Goal: Obtain resource: Download file/media

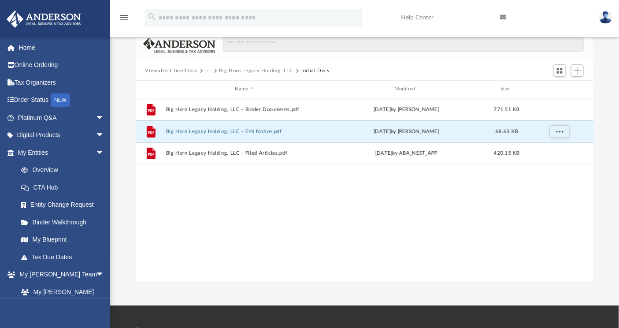
scroll to position [192, 451]
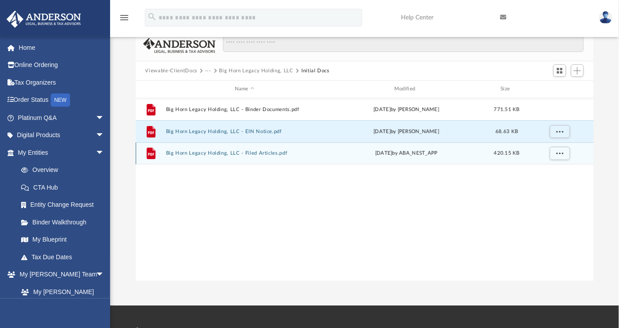
click at [225, 155] on button "Big Horn Legacy Holding, LLC - Filed Articles.pdf" at bounding box center [245, 153] width 158 height 6
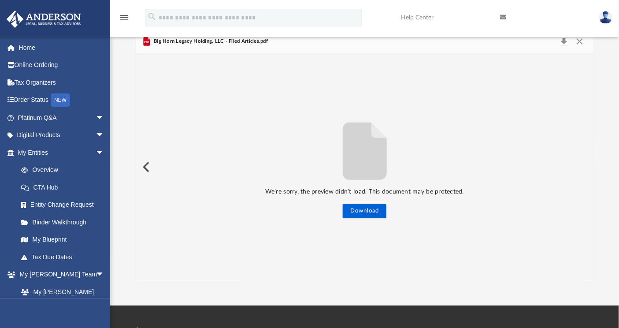
click at [143, 164] on button "Preview" at bounding box center [145, 167] width 19 height 25
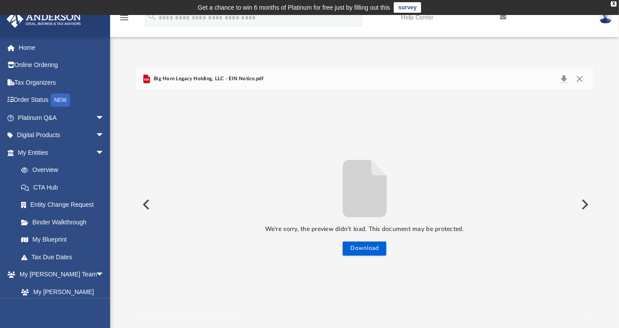
click at [153, 205] on button "Preview" at bounding box center [145, 204] width 19 height 25
click at [580, 75] on button "Close" at bounding box center [580, 79] width 16 height 12
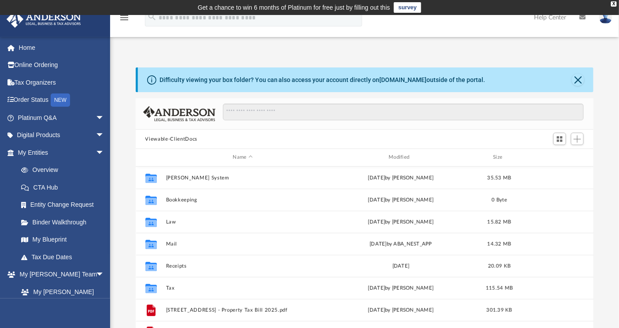
scroll to position [192, 451]
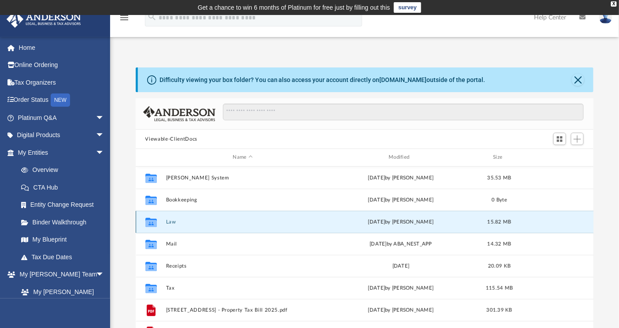
click at [170, 222] on button "Law" at bounding box center [243, 222] width 154 height 6
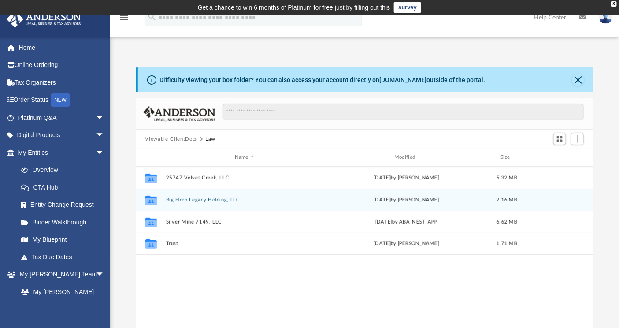
click at [179, 197] on button "Big Horn Legacy Holding, LLC" at bounding box center [245, 200] width 158 height 6
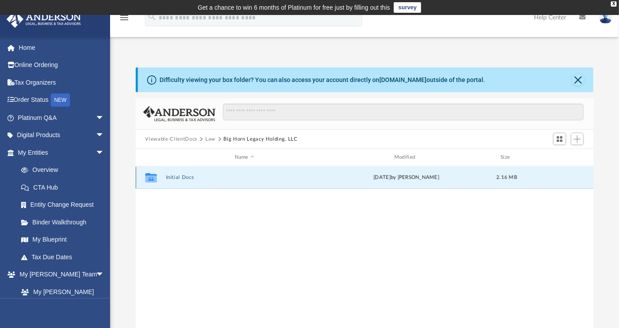
click at [181, 177] on button "Initial Docs" at bounding box center [245, 177] width 158 height 6
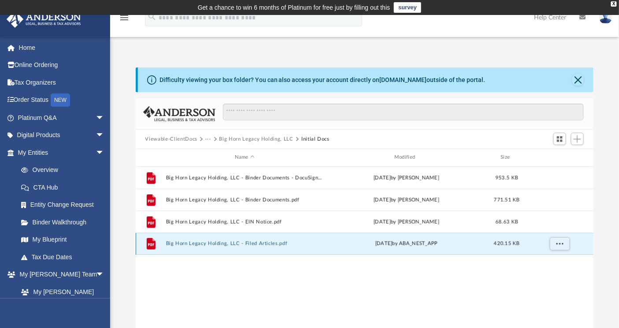
click at [211, 244] on button "Big Horn Legacy Holding, LLC - Filed Articles.pdf" at bounding box center [245, 243] width 158 height 6
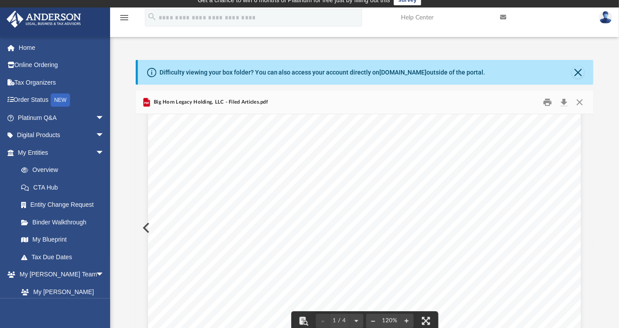
scroll to position [55, 0]
click at [142, 234] on button "Preview" at bounding box center [145, 227] width 19 height 25
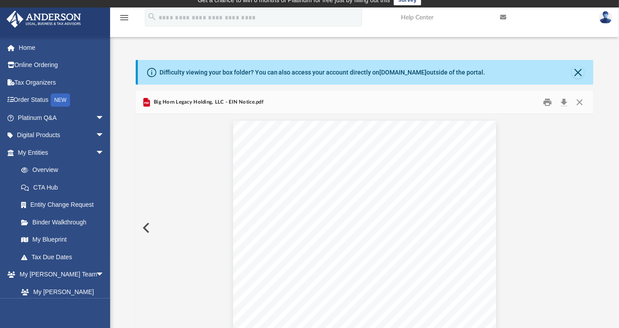
scroll to position [20, 0]
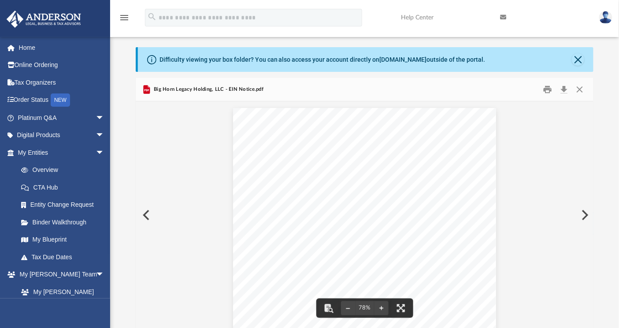
click at [147, 217] on button "Preview" at bounding box center [145, 215] width 19 height 25
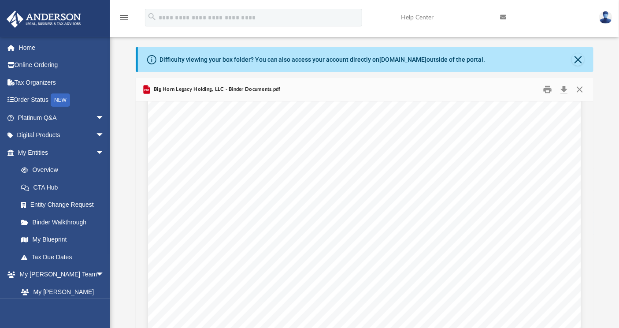
scroll to position [1306, 0]
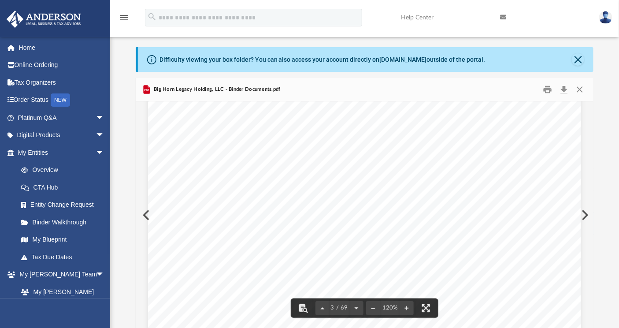
click at [148, 215] on div "If the above information is correct then you may proceed to review and sign you…" at bounding box center [364, 229] width 433 height 560
click at [148, 216] on div "If the above information is correct then you may proceed to review and sign you…" at bounding box center [364, 229] width 433 height 560
click at [136, 214] on button "Preview" at bounding box center [145, 215] width 19 height 25
click at [585, 211] on button "Preview" at bounding box center [583, 215] width 19 height 25
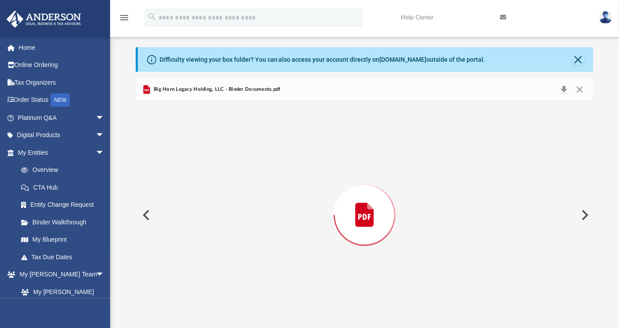
scroll to position [1146, 0]
click at [585, 211] on button "Preview" at bounding box center [583, 215] width 19 height 25
click at [584, 211] on button "Preview" at bounding box center [583, 215] width 19 height 25
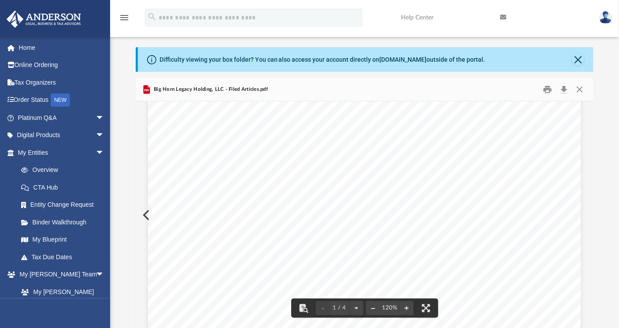
click at [373, 308] on button "File preview" at bounding box center [373, 307] width 14 height 19
drag, startPoint x: 426, startPoint y: 307, endPoint x: 470, endPoint y: 293, distance: 46.0
click at [470, 293] on div "Wyoming Secretary of State Herschler Bldg East, Ste.100 & 101 Cheyenne, WY 8200…" at bounding box center [365, 214] width 458 height 227
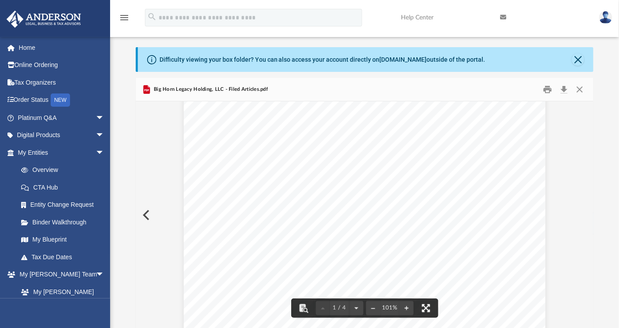
click at [425, 305] on button "File preview" at bounding box center [425, 307] width 19 height 19
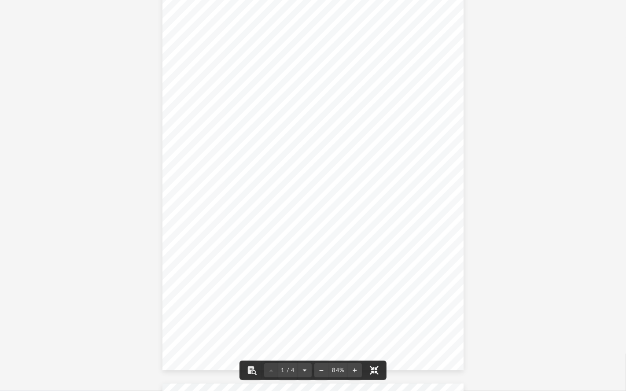
scroll to position [0, 0]
click at [427, 143] on div "Wyoming Secretary of State Herschler Bldg East, Ste.100 & 101 Cheyenne, WY 8200…" at bounding box center [313, 201] width 301 height 389
click at [355, 327] on button "File preview" at bounding box center [355, 370] width 14 height 19
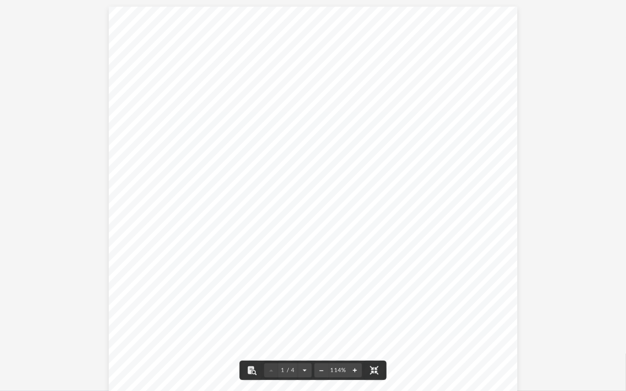
click at [355, 327] on button "File preview" at bounding box center [355, 370] width 14 height 19
click at [354, 327] on button "File preview" at bounding box center [355, 370] width 14 height 19
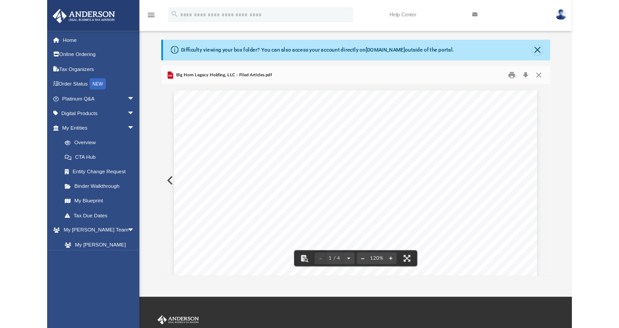
scroll to position [7, 7]
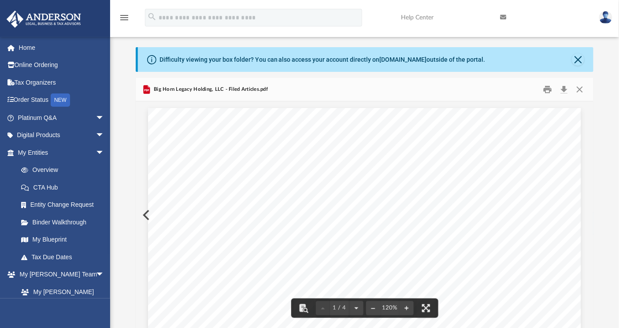
click at [139, 222] on button "Preview" at bounding box center [145, 215] width 19 height 25
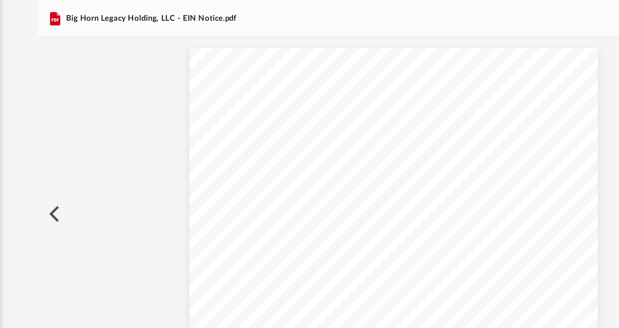
scroll to position [20, 0]
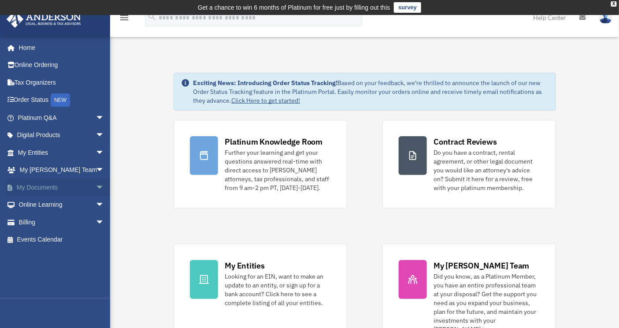
click at [40, 186] on link "My Documents arrow_drop_down" at bounding box center [61, 187] width 111 height 18
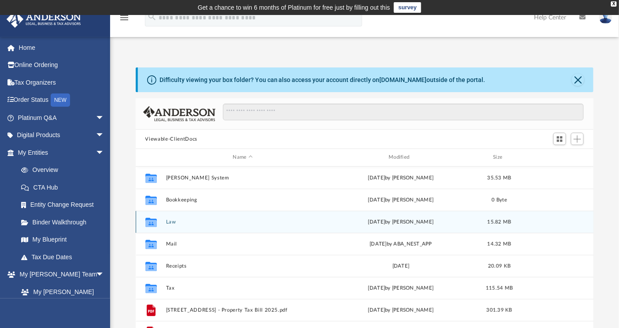
scroll to position [15, 0]
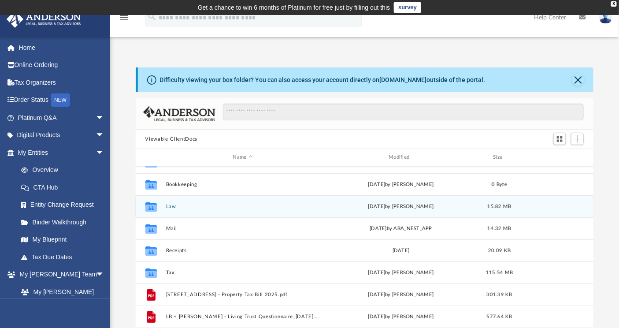
click at [172, 208] on button "Law" at bounding box center [243, 206] width 154 height 6
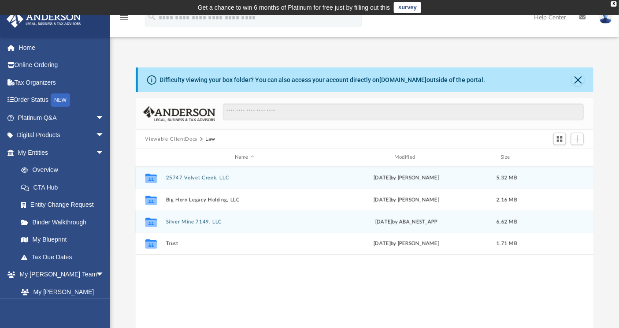
scroll to position [0, 0]
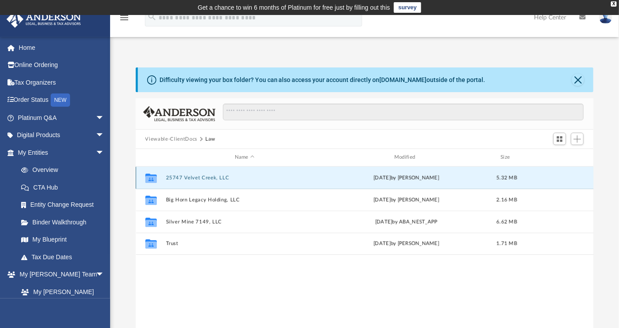
click at [192, 175] on button "25747 Velvet Creek, LLC" at bounding box center [245, 178] width 158 height 6
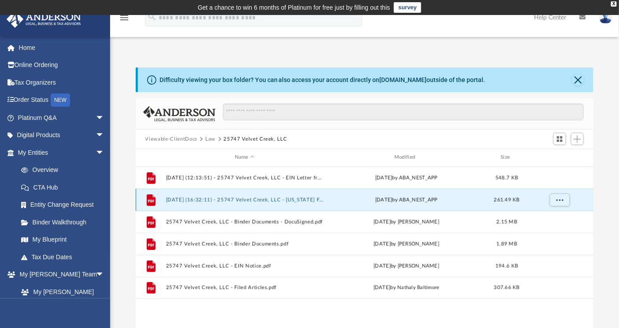
click at [203, 198] on button "2025.05.29 (16:32:11) - 25747 Velvet Creek, LLC - Texas Franchise from Texas Co…" at bounding box center [245, 200] width 158 height 6
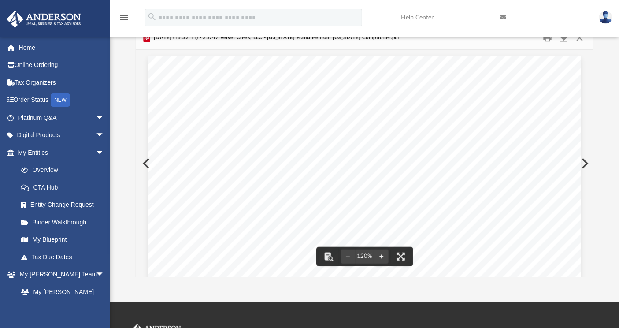
click at [139, 168] on button "Preview" at bounding box center [145, 163] width 19 height 25
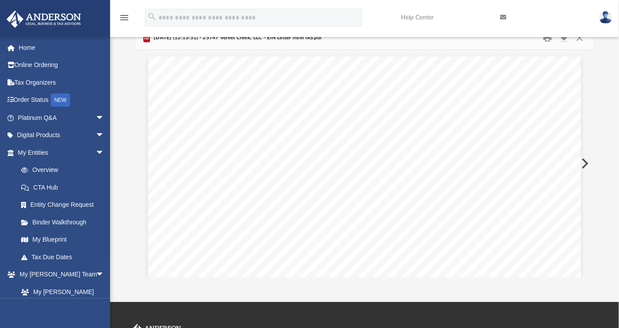
click at [588, 164] on button "Preview" at bounding box center [583, 163] width 19 height 25
click at [140, 170] on button "Preview" at bounding box center [145, 163] width 19 height 25
click at [588, 166] on button "Preview" at bounding box center [583, 163] width 19 height 25
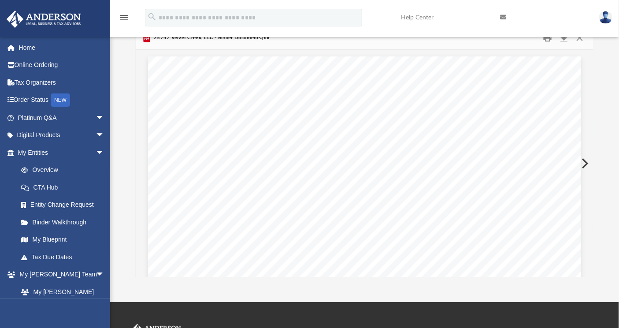
click at [588, 166] on button "Preview" at bounding box center [583, 163] width 19 height 25
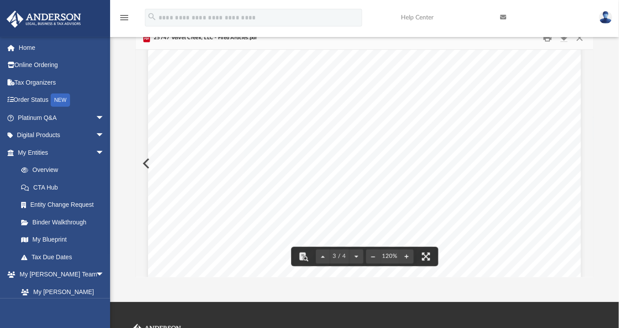
scroll to position [1297, 0]
click at [137, 168] on button "Preview" at bounding box center [145, 163] width 19 height 25
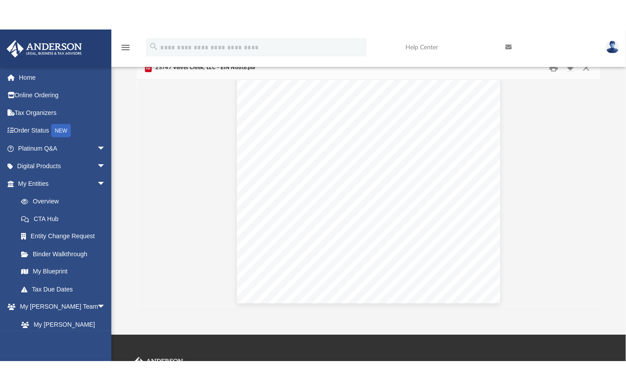
scroll to position [0, 0]
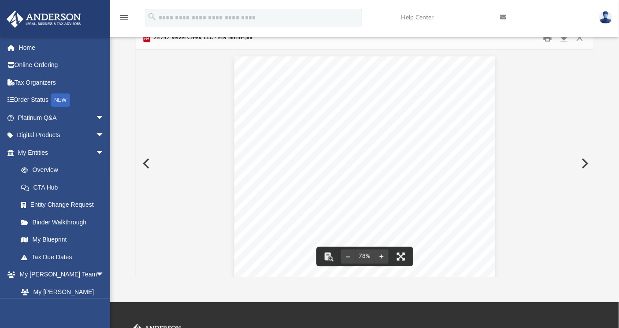
click at [400, 259] on button "File preview" at bounding box center [400, 256] width 19 height 19
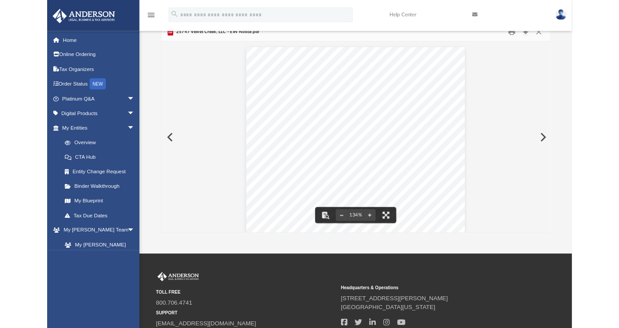
scroll to position [7, 7]
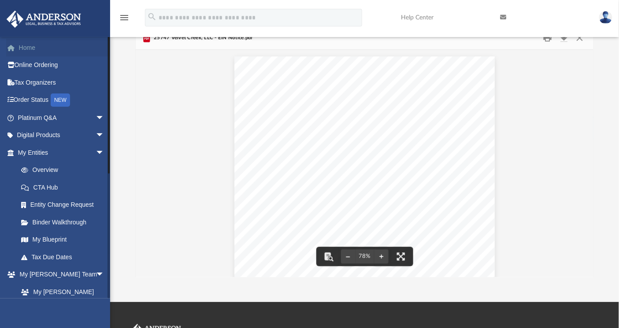
click at [36, 50] on link "Home" at bounding box center [61, 48] width 111 height 18
